Goal: Task Accomplishment & Management: Use online tool/utility

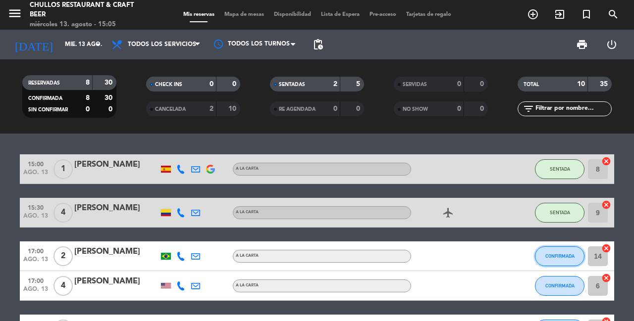
click at [561, 255] on span "CONFIRMADA" at bounding box center [559, 256] width 29 height 5
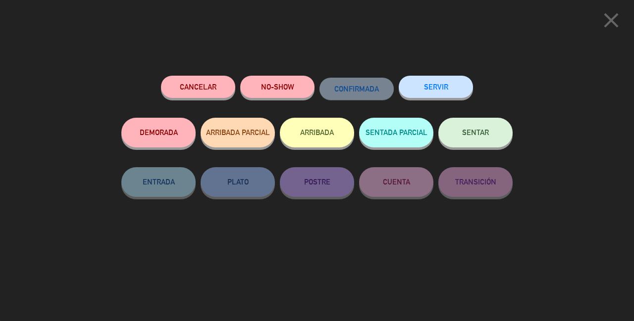
click at [612, 25] on icon "close" at bounding box center [611, 20] width 25 height 25
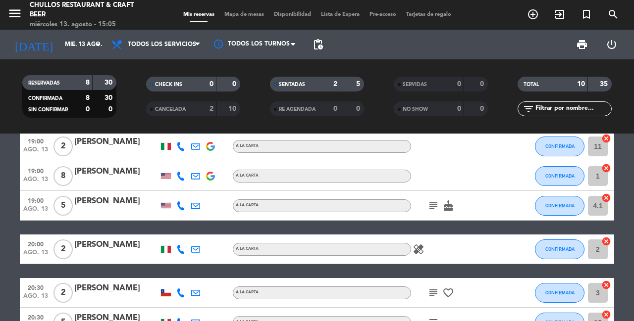
scroll to position [201, 0]
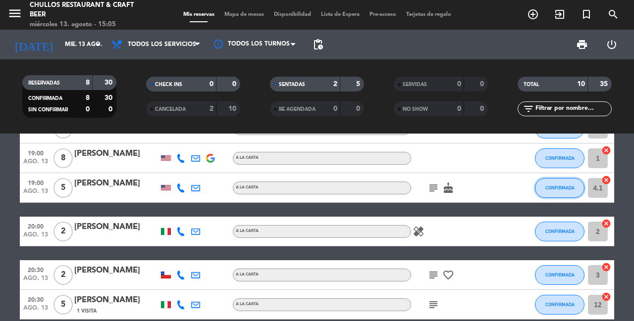
click at [569, 192] on button "CONFIRMADA" at bounding box center [560, 188] width 50 height 20
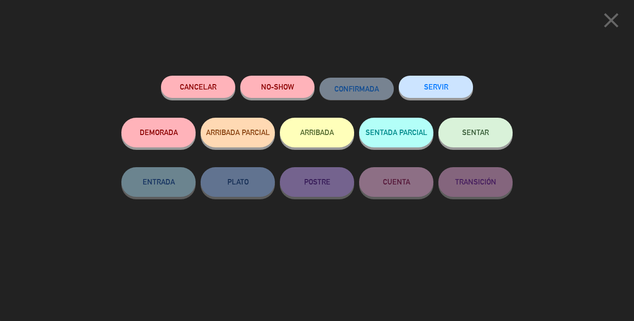
click at [614, 12] on icon "close" at bounding box center [611, 20] width 25 height 25
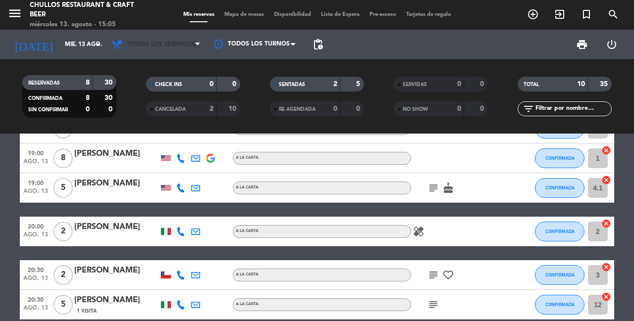
click at [200, 51] on span "Todos los servicios" at bounding box center [155, 45] width 99 height 22
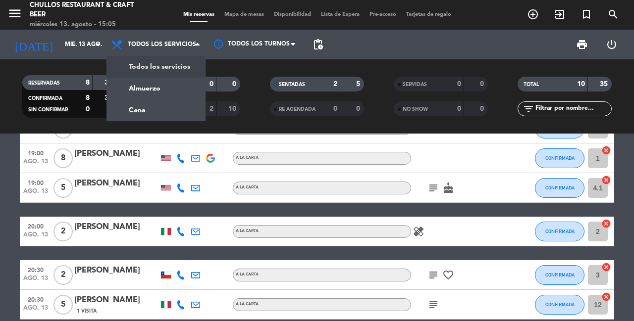
click at [169, 112] on div "menu Chullos Restaurant & Craft Beer [DATE] 13. agosto - 15:05 Mis reservas Map…" at bounding box center [317, 67] width 634 height 134
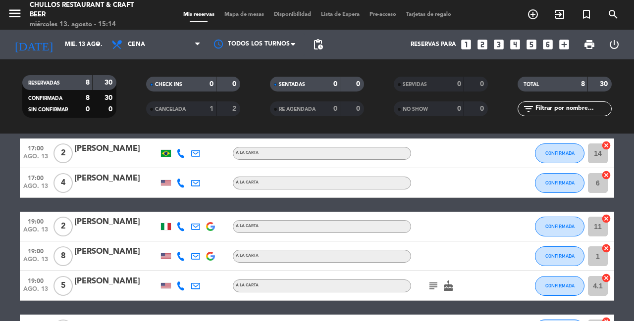
scroll to position [39, 0]
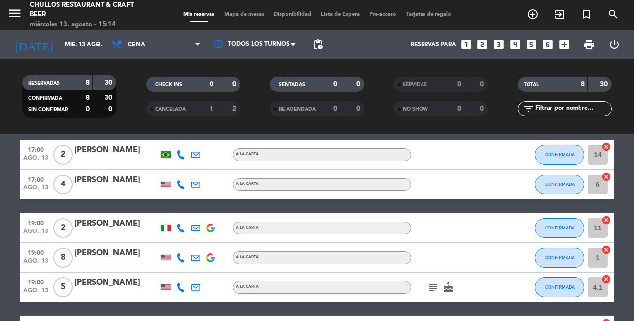
click at [631, 64] on div "RESERVADAS 8 30 CONFIRMADA 8 30 SIN CONFIRMAR 0 0 CHECK INS 0 0 CANCELADA 1 2 S…" at bounding box center [317, 96] width 634 height 74
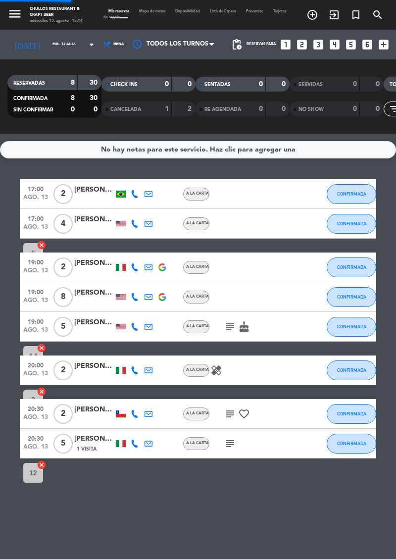
scroll to position [0, 0]
click at [48, 38] on input "mié. 13 ago." at bounding box center [74, 45] width 52 height 14
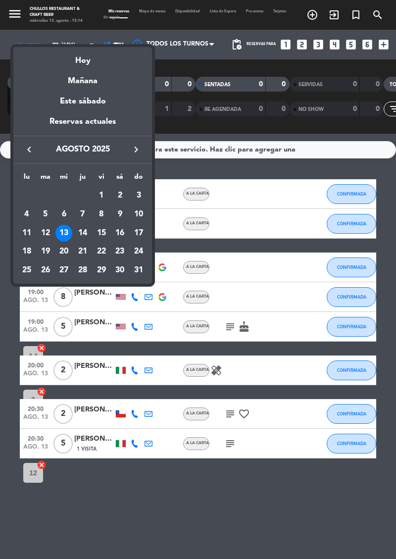
click at [69, 235] on div "13" at bounding box center [63, 233] width 17 height 17
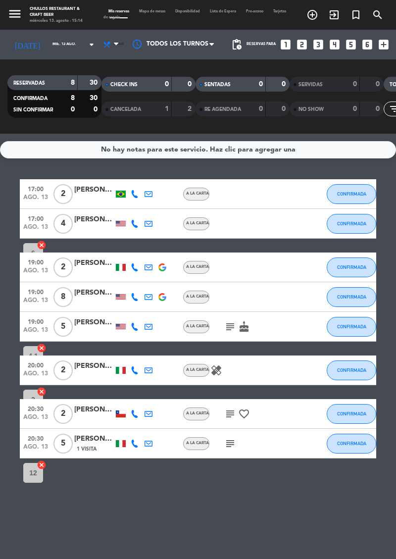
click at [114, 48] on icon at bounding box center [116, 45] width 4 height 8
click at [92, 74] on div "menu Chullos Restaurant & Craft Beer [DATE] 13. agosto - 15:14 Mis reservas Map…" at bounding box center [198, 67] width 396 height 134
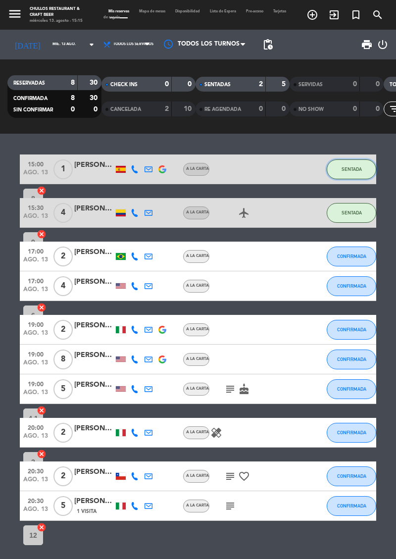
click at [364, 168] on button "SENTADA" at bounding box center [352, 169] width 50 height 20
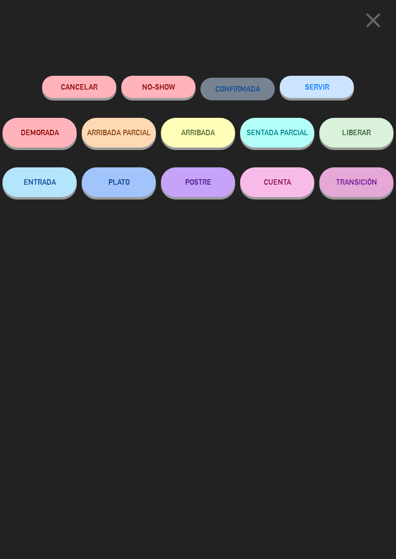
click at [328, 84] on button "SERVIR" at bounding box center [317, 87] width 74 height 22
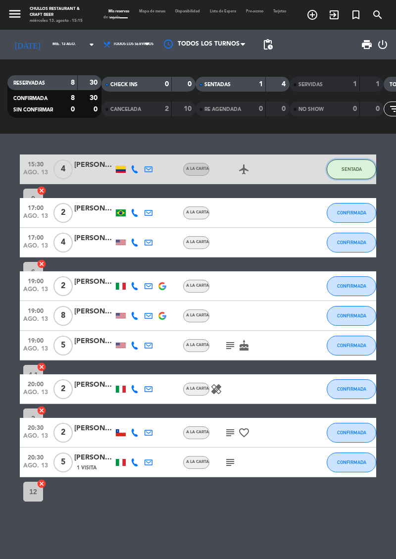
click at [362, 172] on button "SENTADA" at bounding box center [352, 169] width 50 height 20
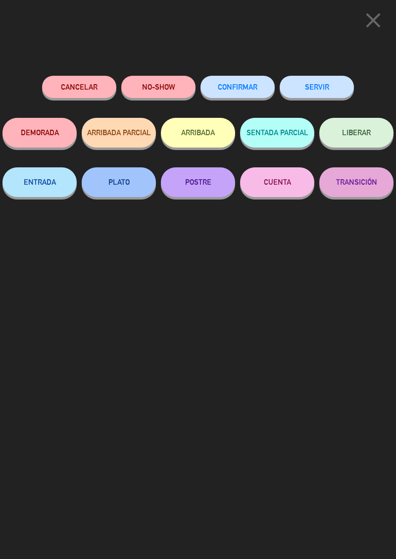
click at [328, 92] on button "SERVIR" at bounding box center [317, 87] width 74 height 22
